Goal: Task Accomplishment & Management: Use online tool/utility

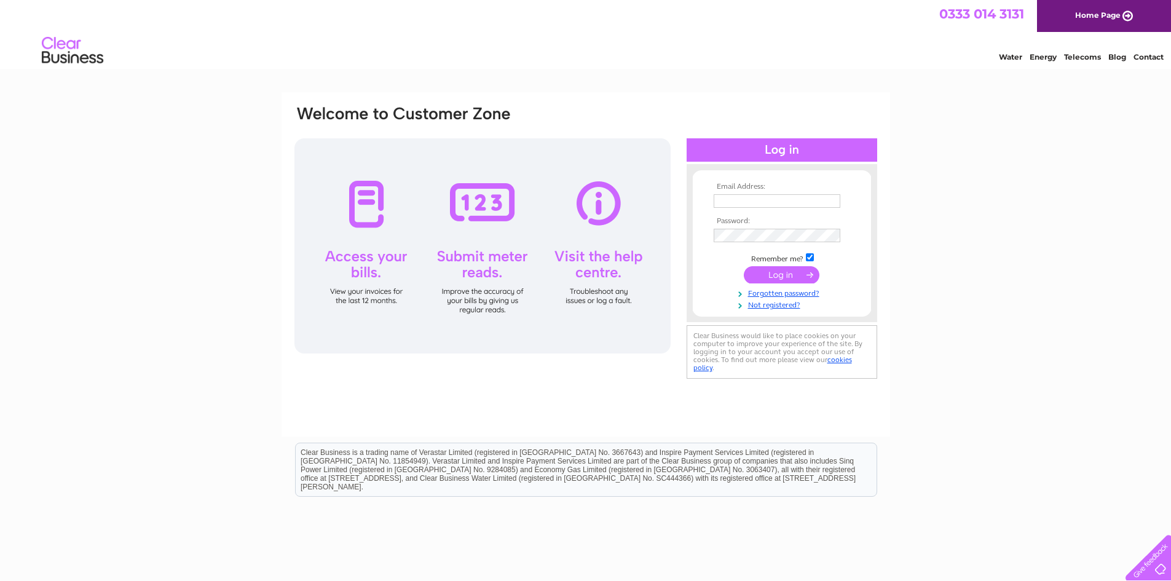
drag, startPoint x: 0, startPoint y: 0, endPoint x: 743, endPoint y: 200, distance: 769.3
click at [743, 200] on input "text" at bounding box center [776, 201] width 127 height 14
type input "keri@fmaberdeen.com"
click at [744, 267] on input "submit" at bounding box center [782, 275] width 76 height 17
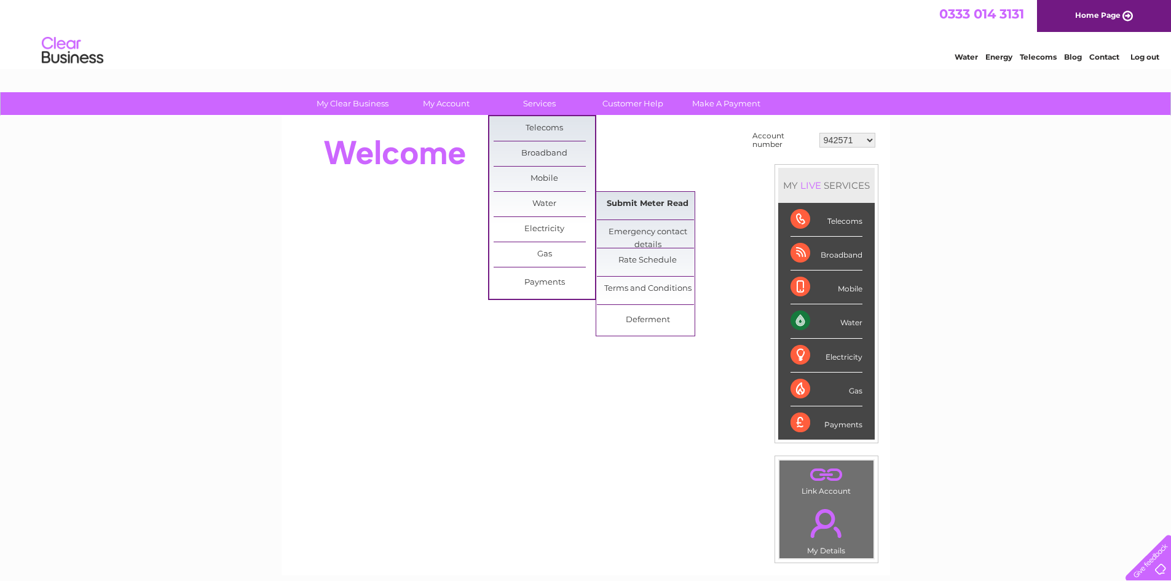
click at [647, 201] on link "Submit Meter Read" at bounding box center [647, 204] width 101 height 25
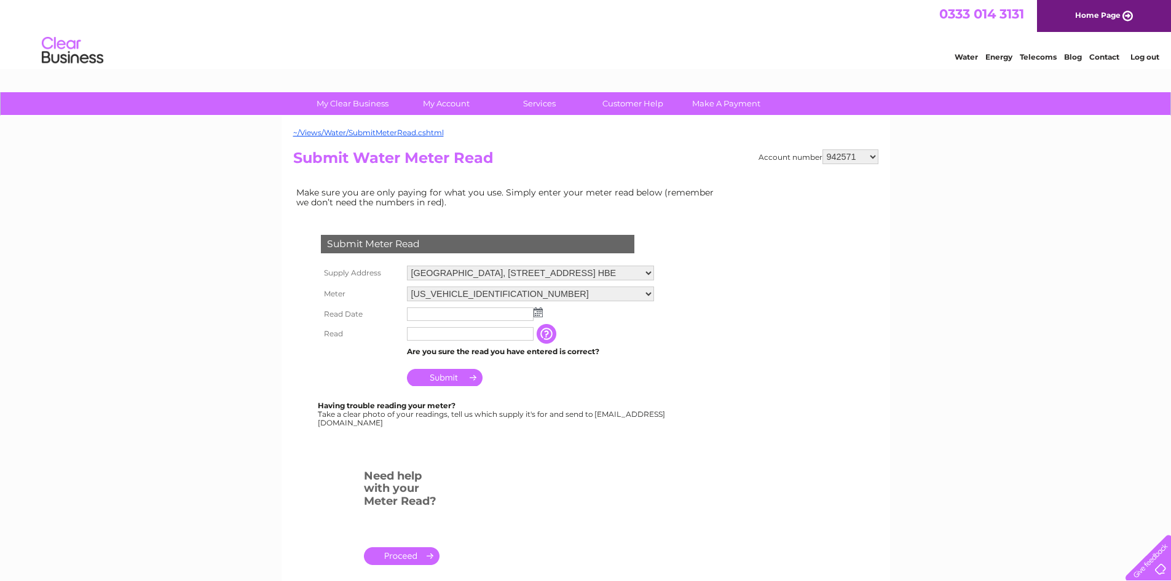
click at [873, 158] on select "942571 942642 942647 942819 943892 946407 949436 970013 977124 30316392" at bounding box center [850, 156] width 56 height 15
select select "30316392"
click at [822, 149] on select "942571 942642 942647 942819 943892 946407 949436 970013 977124 30316392" at bounding box center [850, 156] width 56 height 15
click at [646, 292] on select "06ELSTER16T026966 08ELSTER-X15T004202" at bounding box center [530, 294] width 247 height 16
click at [407, 286] on select "[US_VEHICLE_IDENTIFICATION_NUMBER] 08ELSTER-X15T004202" at bounding box center [530, 294] width 247 height 16
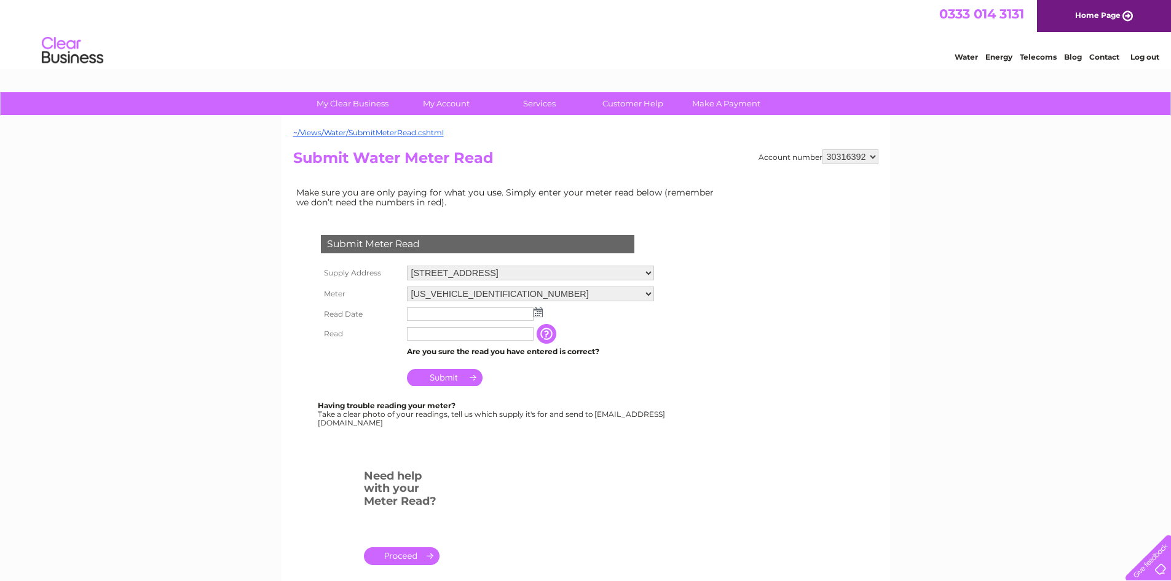
click at [540, 313] on img at bounding box center [537, 312] width 9 height 10
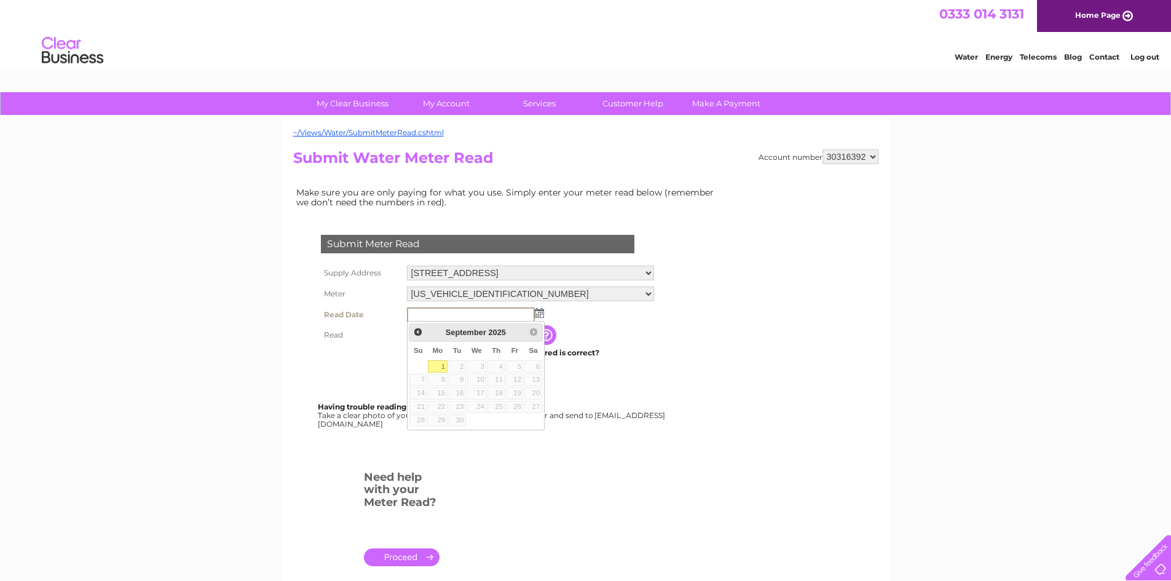
click at [440, 365] on link "1" at bounding box center [437, 366] width 19 height 12
type input "2025/09/01"
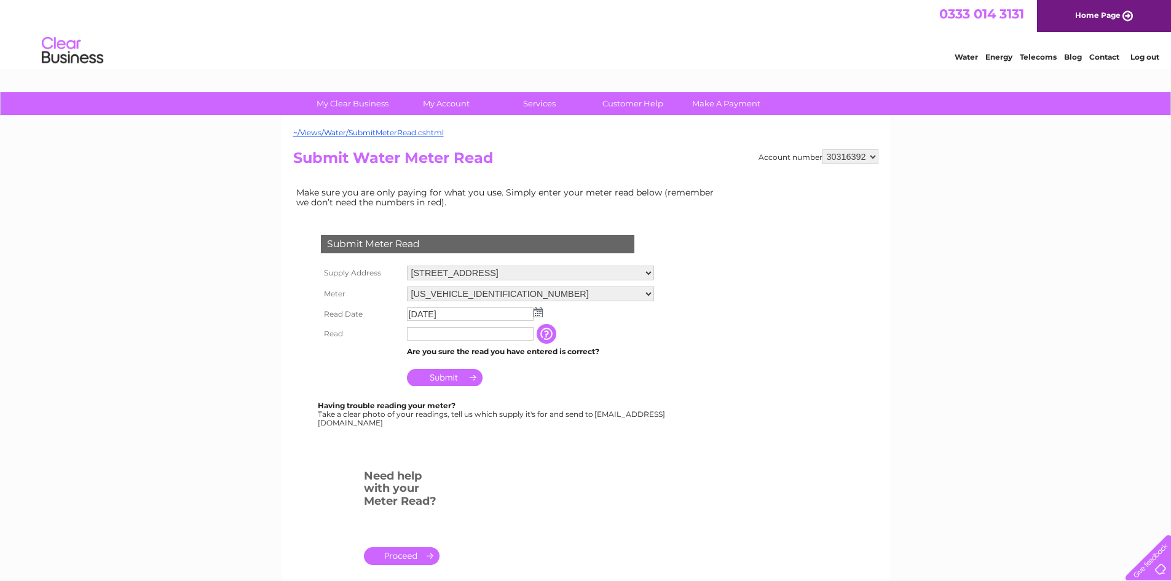
click at [444, 336] on input "text" at bounding box center [470, 334] width 127 height 14
type input "277"
click at [456, 383] on input "Submit" at bounding box center [445, 378] width 76 height 17
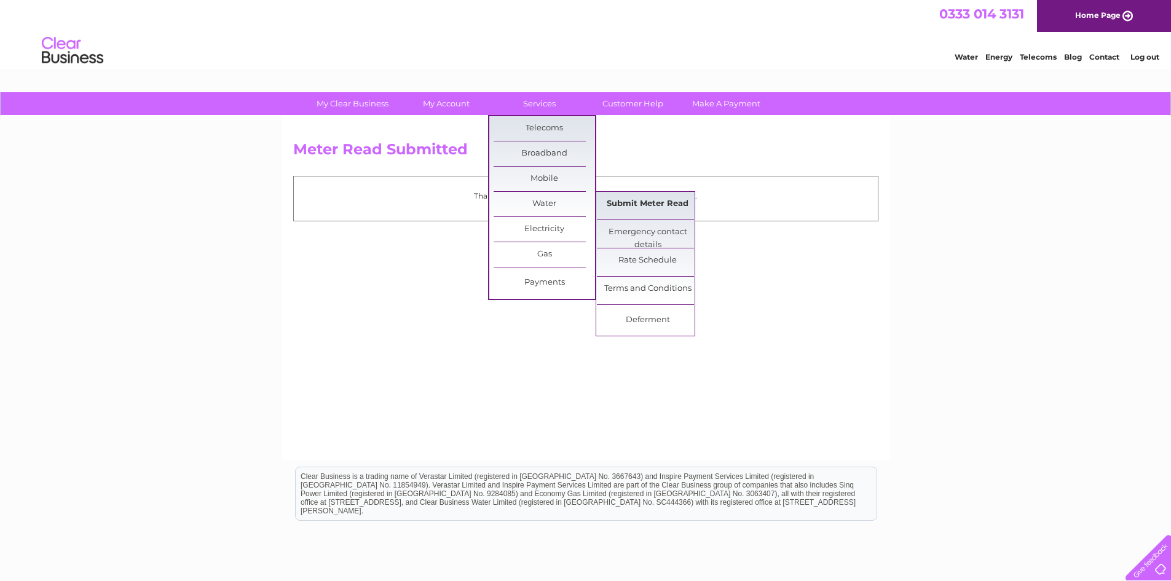
click at [634, 206] on link "Submit Meter Read" at bounding box center [647, 204] width 101 height 25
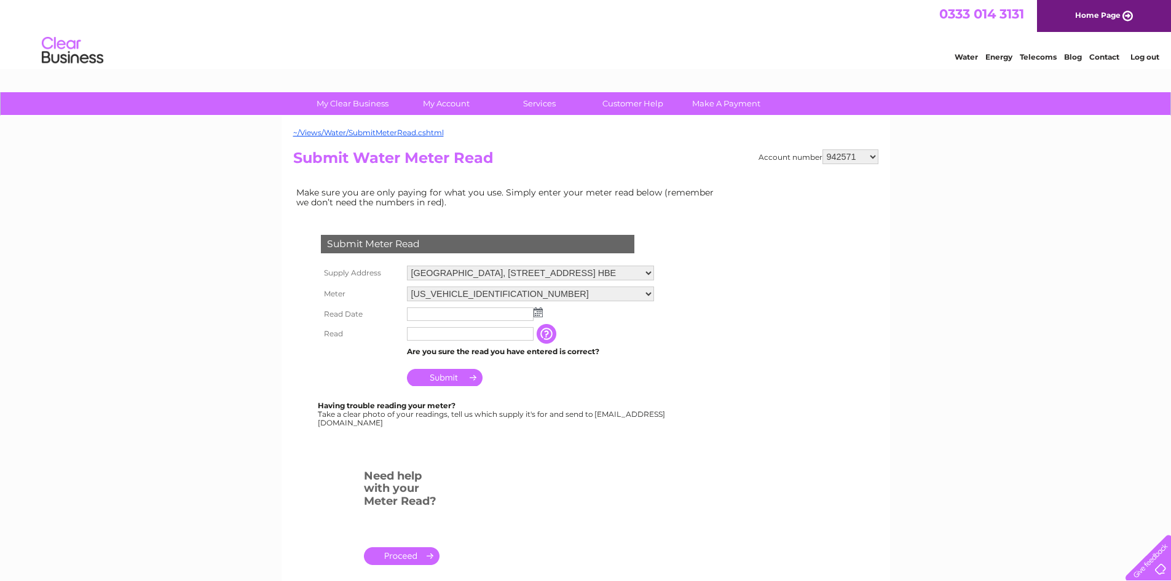
click at [877, 157] on select "942571 942642 942647 942819 943892 946407 949436 970013 977124 30316392" at bounding box center [850, 156] width 56 height 15
select select "30316392"
click at [822, 149] on select "942571 942642 942647 942819 943892 946407 949436 970013 977124 30316392" at bounding box center [850, 156] width 56 height 15
click at [653, 291] on select "[US_VEHICLE_IDENTIFICATION_NUMBER] 08ELSTER-X15T004202" at bounding box center [530, 293] width 247 height 15
select select "412083"
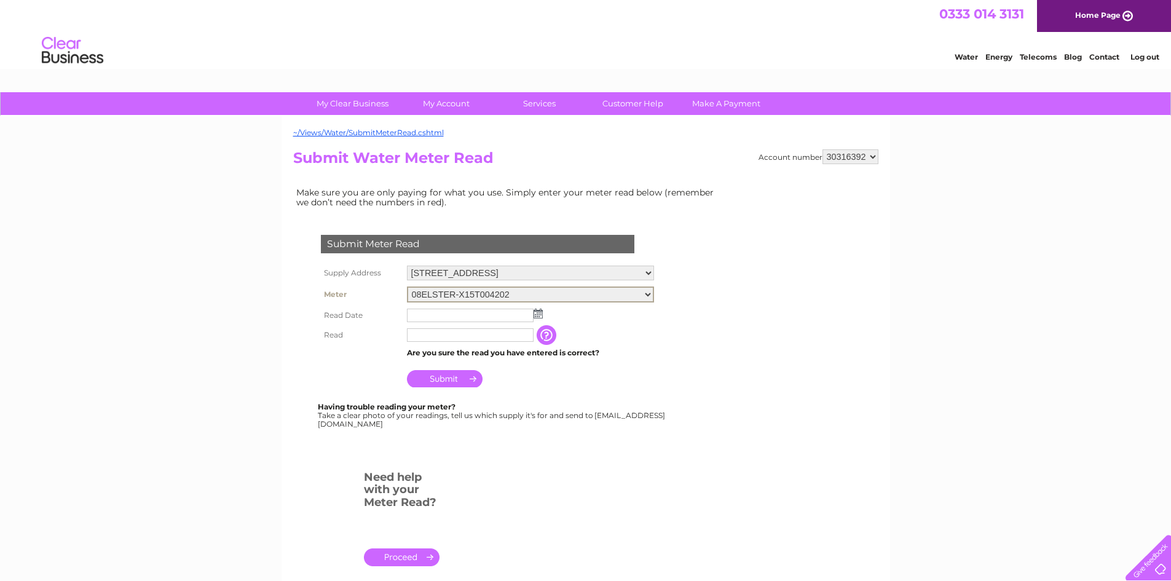
click at [407, 286] on select "06ELSTER16T026966 08ELSTER-X15T004202" at bounding box center [530, 294] width 247 height 16
click at [542, 315] on img at bounding box center [537, 313] width 9 height 10
click at [535, 313] on img at bounding box center [537, 312] width 9 height 10
click at [437, 361] on link "1" at bounding box center [437, 366] width 19 height 12
type input "2025/09/01"
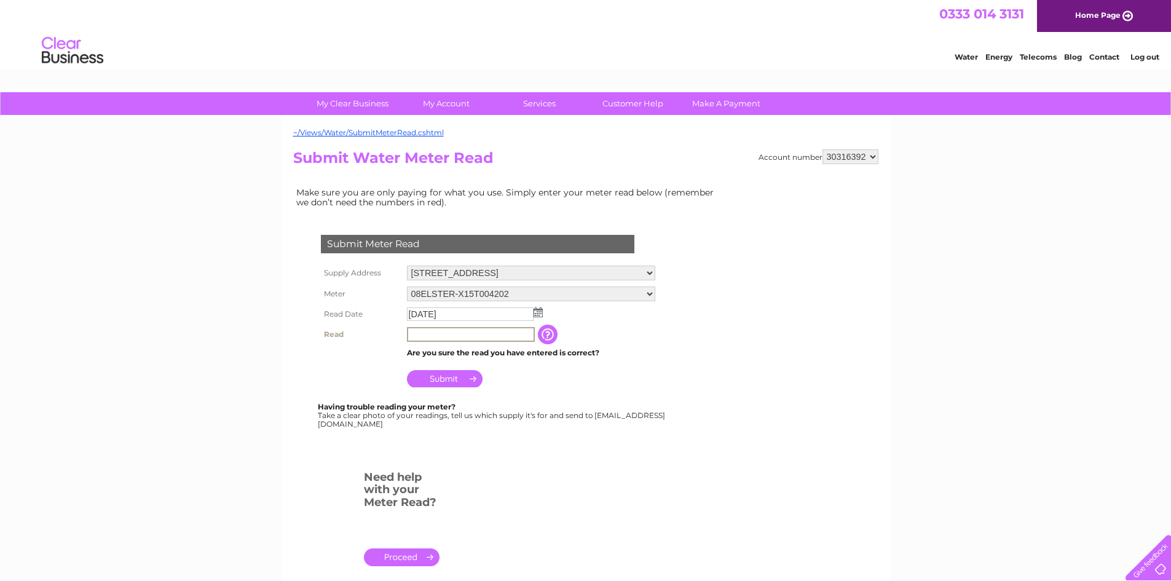
click at [442, 334] on input "text" at bounding box center [471, 334] width 128 height 15
type input "2117"
click at [448, 379] on input "Submit" at bounding box center [445, 377] width 76 height 17
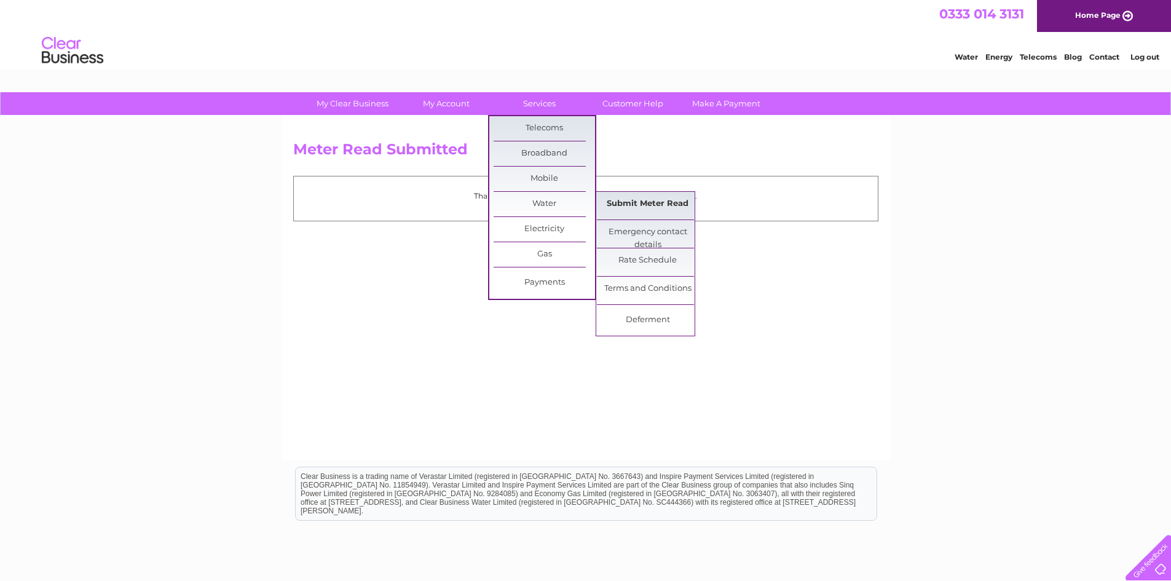
click at [628, 206] on link "Submit Meter Read" at bounding box center [647, 204] width 101 height 25
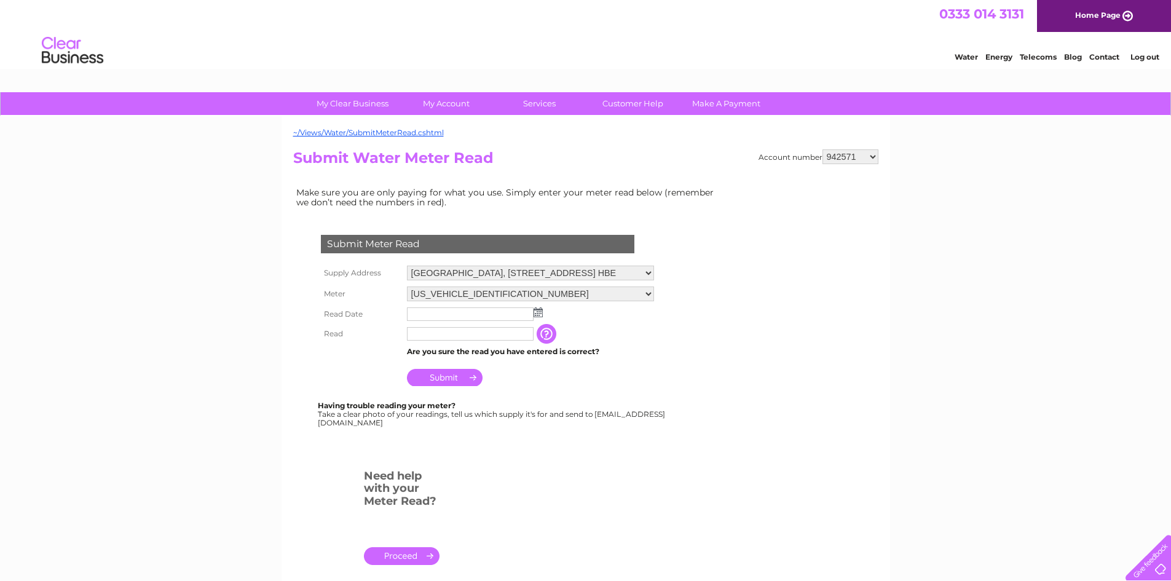
click at [871, 155] on select "942571 942642 942647 942819 943892 946407 949436 970013 977124 30316392" at bounding box center [850, 156] width 56 height 15
select select "30316392"
click at [822, 149] on select "942571 942642 942647 942819 943892 946407 949436 970013 977124 30316392" at bounding box center [850, 156] width 56 height 15
click at [646, 293] on select "06ELSTER16T026966 08ELSTER-X15T004202" at bounding box center [530, 293] width 247 height 15
click at [407, 286] on select "06ELSTER16T026966 08ELSTER-X15T004202" at bounding box center [530, 294] width 247 height 16
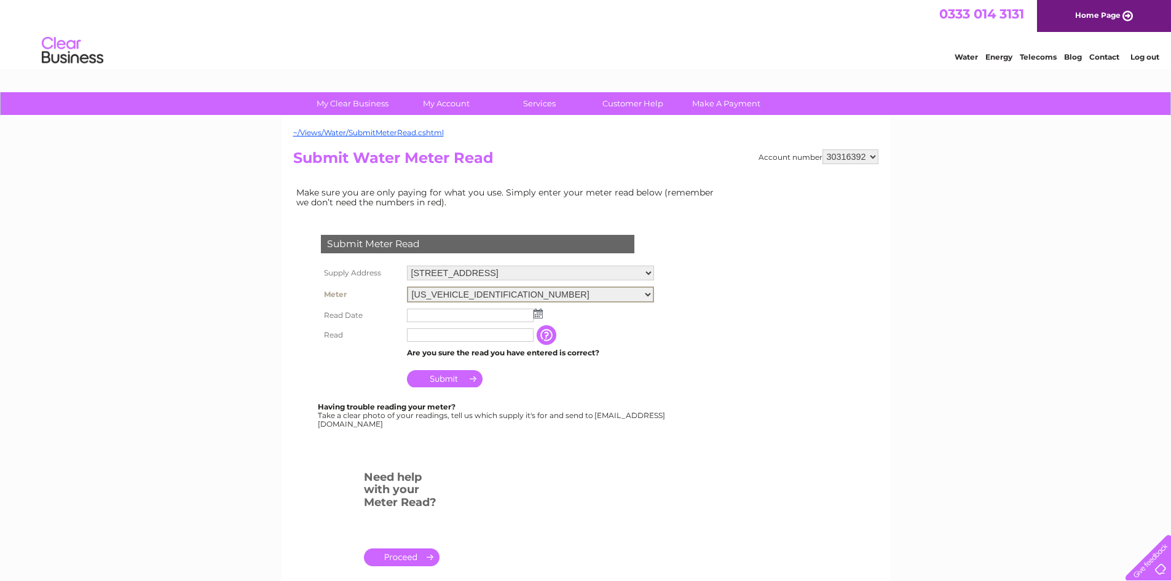
click at [650, 288] on select "06ELSTER16T026966 08ELSTER-X15T004202" at bounding box center [530, 294] width 247 height 16
select select "412083"
click at [407, 286] on select "06ELSTER16T026966 08ELSTER-X15T004202" at bounding box center [530, 294] width 247 height 16
click at [646, 292] on select "[US_VEHICLE_IDENTIFICATION_NUMBER] 08ELSTER-X15T004202" at bounding box center [530, 294] width 247 height 16
click at [656, 357] on td "Are you sure the read you have entered is correct?" at bounding box center [530, 352] width 253 height 16
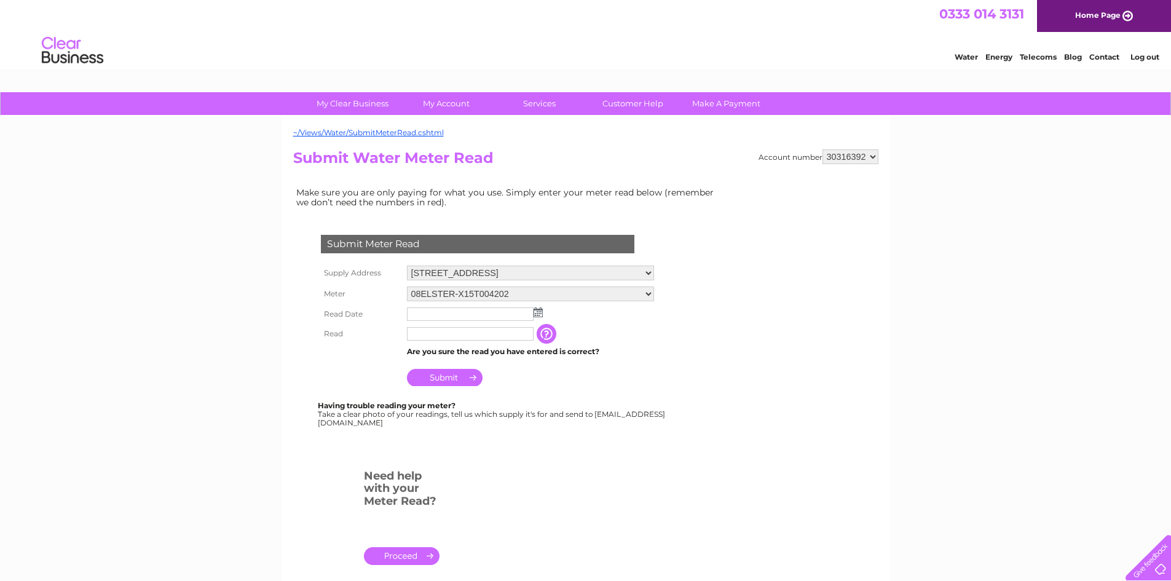
click at [648, 273] on select "Unit 2 Raik Rd, Aberdeen, AB11 5QL Unit 5 Poynernook Road, Aberdeen, AB11 5QX" at bounding box center [530, 272] width 247 height 15
select select "544251"
click at [407, 265] on select "Unit 2 Raik Rd, Aberdeen, AB11 5QL Unit 5 Poynernook Road, Aberdeen, AB11 5QX" at bounding box center [530, 273] width 247 height 16
click at [536, 313] on img at bounding box center [537, 312] width 9 height 10
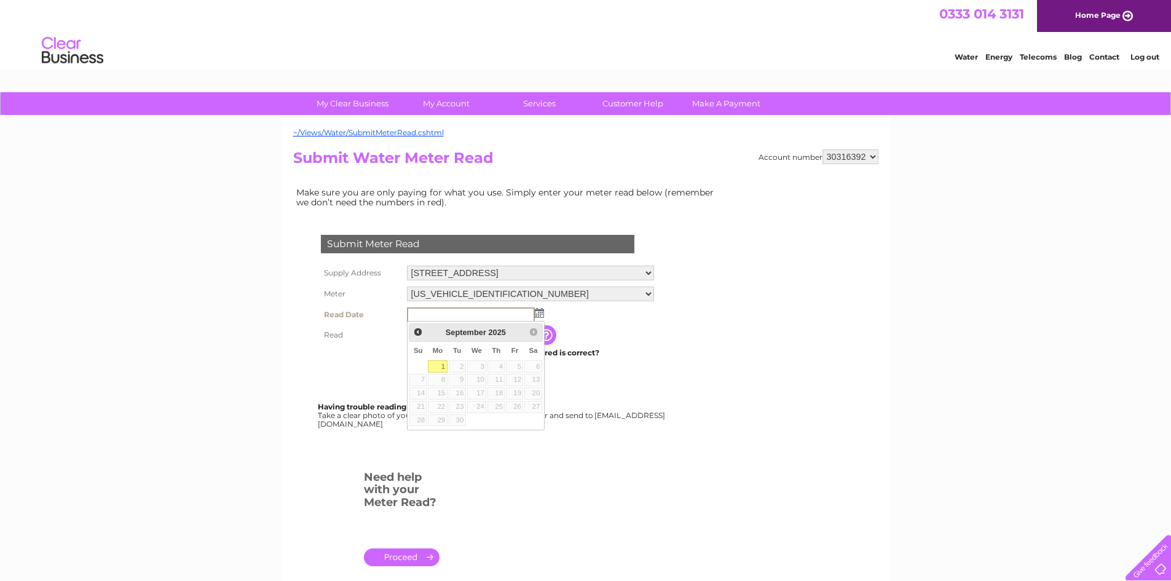
click at [435, 363] on link "1" at bounding box center [437, 366] width 19 height 12
type input "2025/09/01"
click at [426, 334] on input "text" at bounding box center [471, 334] width 128 height 15
type input "449"
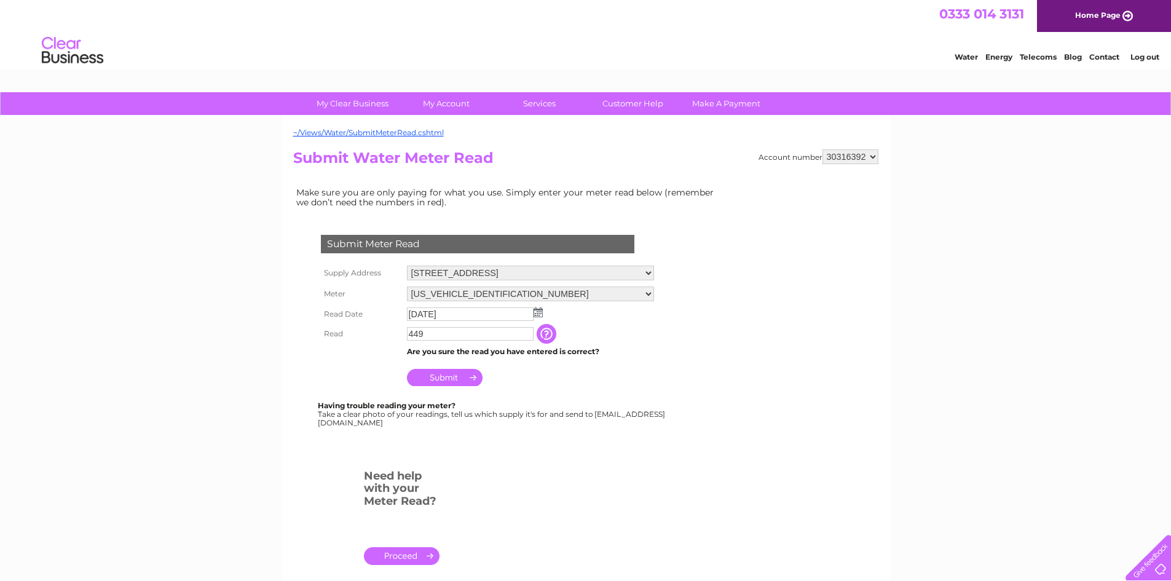
click at [451, 376] on input "Submit" at bounding box center [445, 377] width 76 height 17
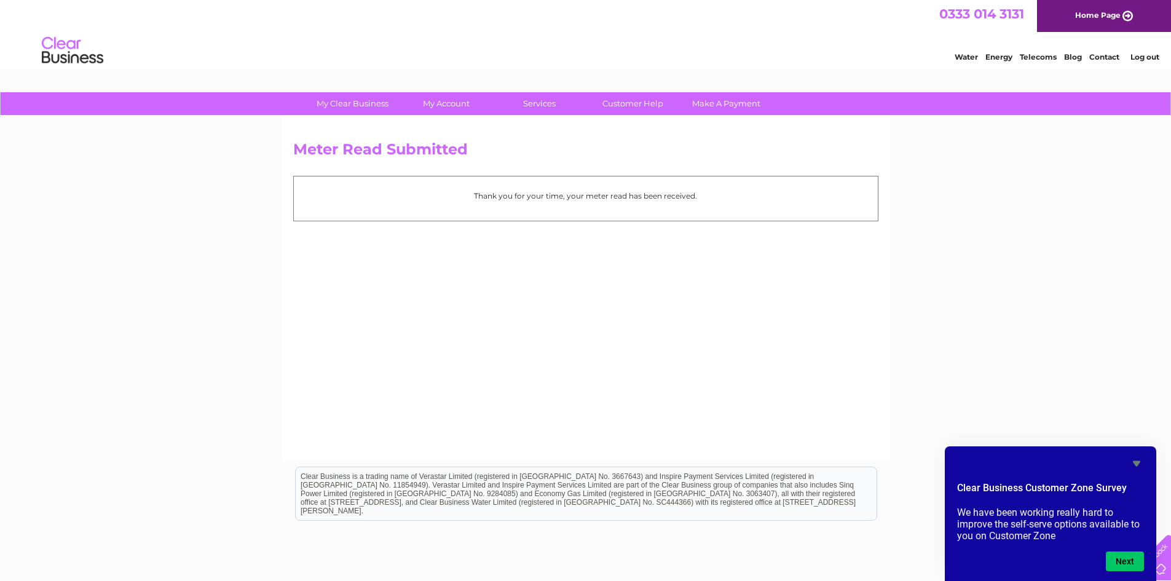
click at [1149, 57] on link "Log out" at bounding box center [1144, 56] width 29 height 9
